Goal: Find specific page/section: Locate item on page

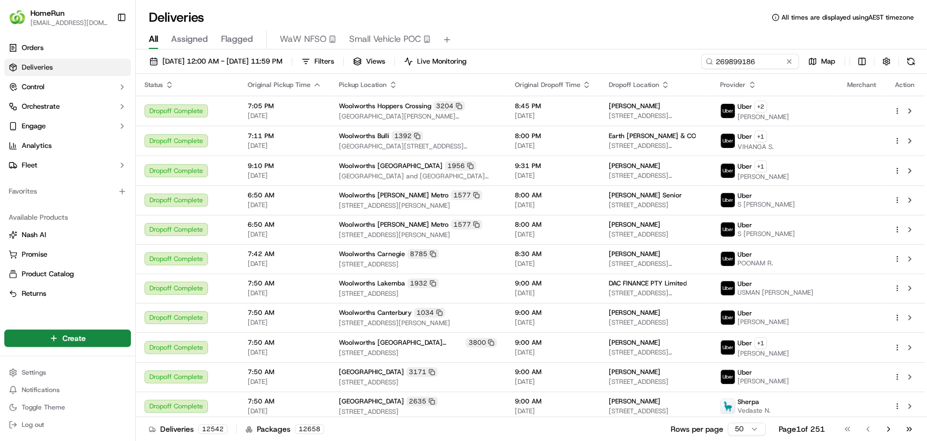
type input "269899186"
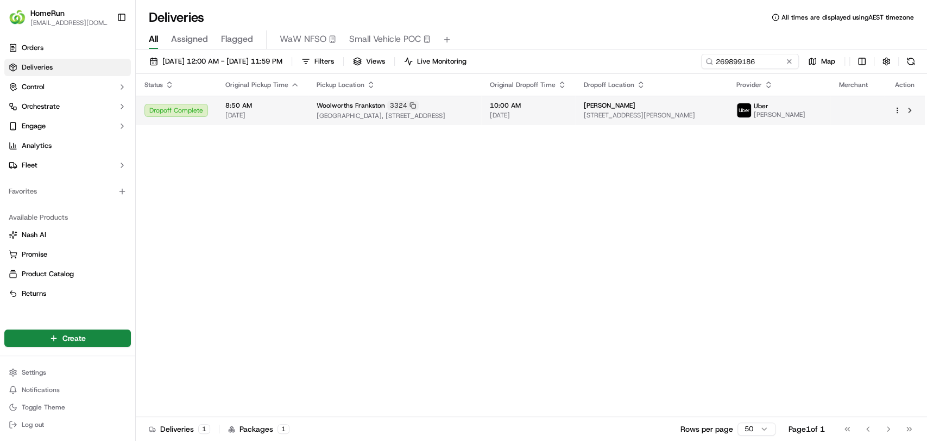
click at [481, 102] on td "Woolworths Frankston [STREET_ADDRESS][GEOGRAPHIC_DATA], [STREET_ADDRESS]" at bounding box center [394, 110] width 173 height 29
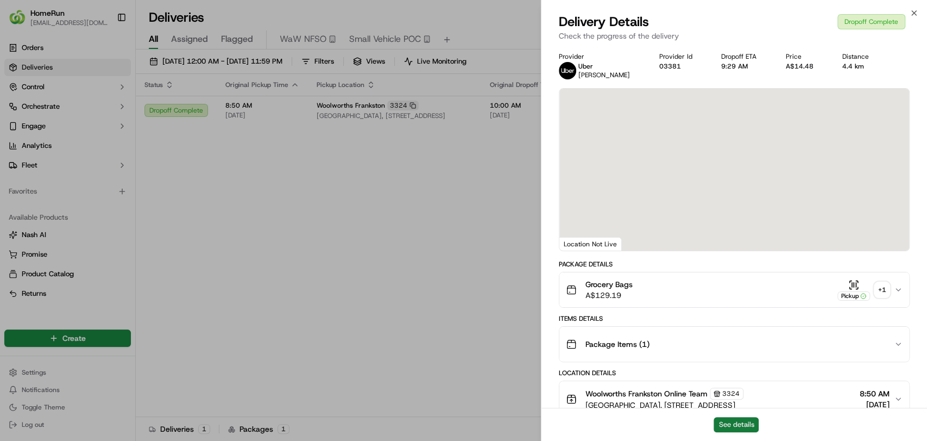
click at [750, 419] on button "See details" at bounding box center [736, 424] width 45 height 15
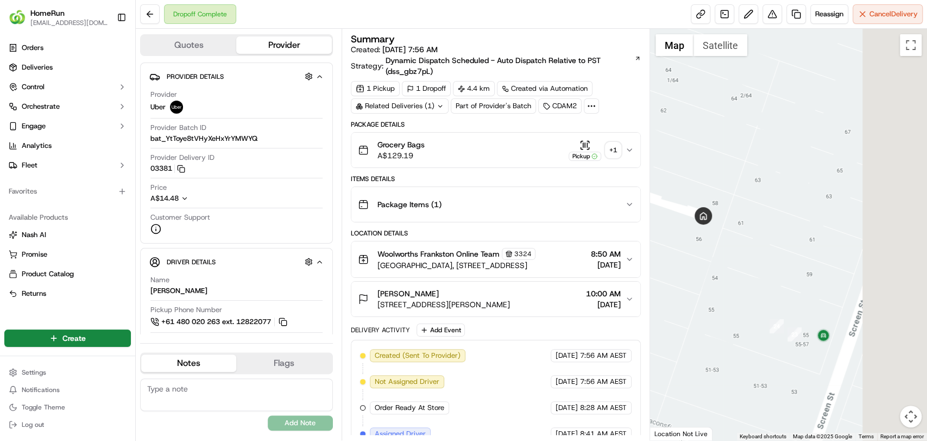
drag, startPoint x: 855, startPoint y: 357, endPoint x: 736, endPoint y: 360, distance: 119.0
click at [736, 360] on div at bounding box center [788, 234] width 277 height 411
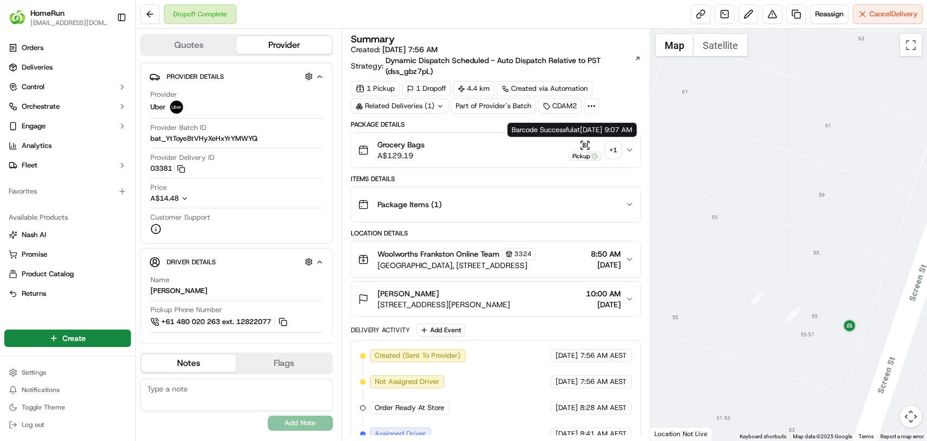
click at [583, 143] on icon "button" at bounding box center [583, 144] width 0 height 4
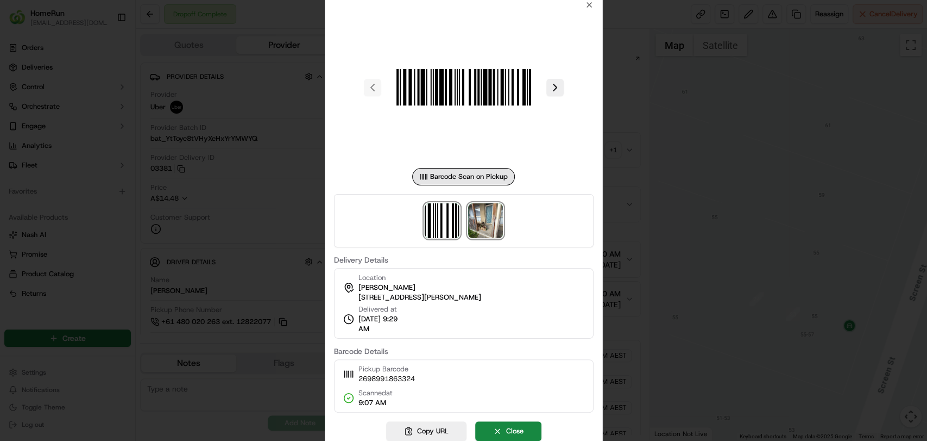
click at [487, 217] on img at bounding box center [485, 220] width 35 height 35
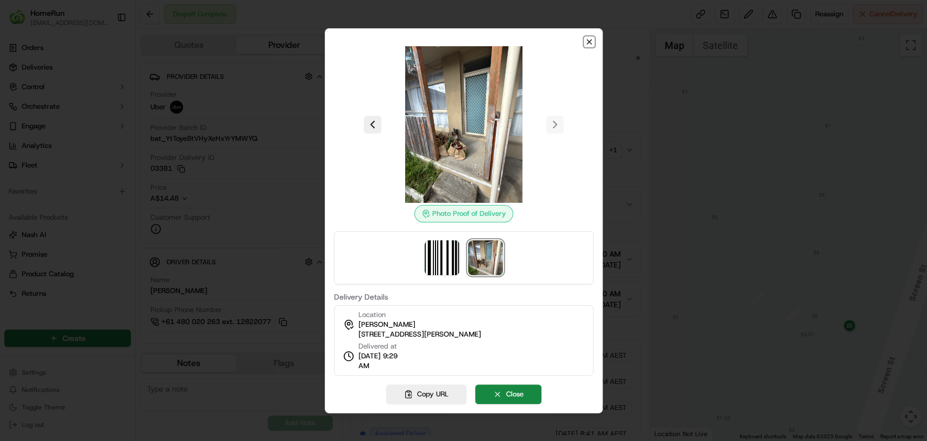
click at [587, 41] on icon "button" at bounding box center [589, 41] width 9 height 9
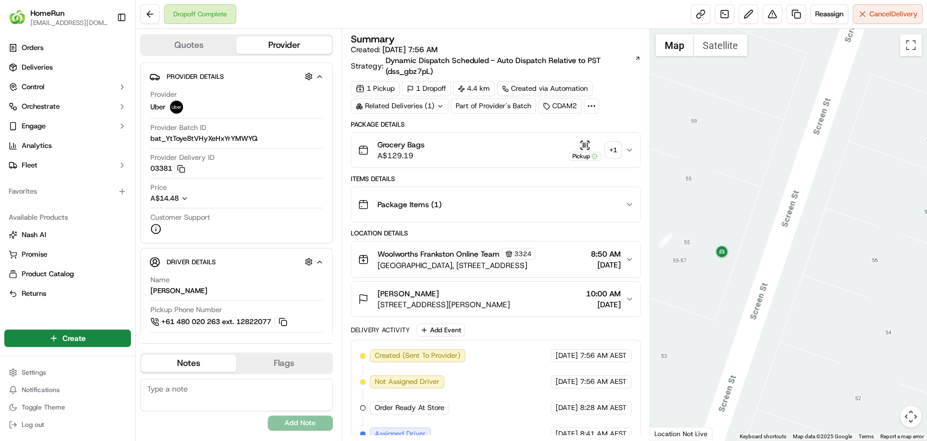
drag, startPoint x: 802, startPoint y: 359, endPoint x: 664, endPoint y: 276, distance: 161.1
click at [664, 276] on div at bounding box center [788, 234] width 277 height 411
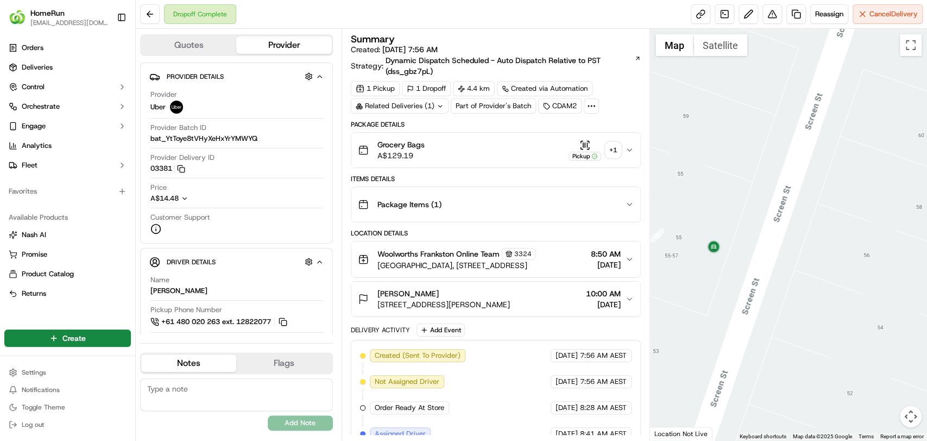
drag, startPoint x: 377, startPoint y: 303, endPoint x: 531, endPoint y: 302, distance: 153.7
click at [510, 302] on span "[STREET_ADDRESS][PERSON_NAME]" at bounding box center [444, 304] width 133 height 11
copy span "[STREET_ADDRESS][PERSON_NAME]"
